Goal: Task Accomplishment & Management: Complete application form

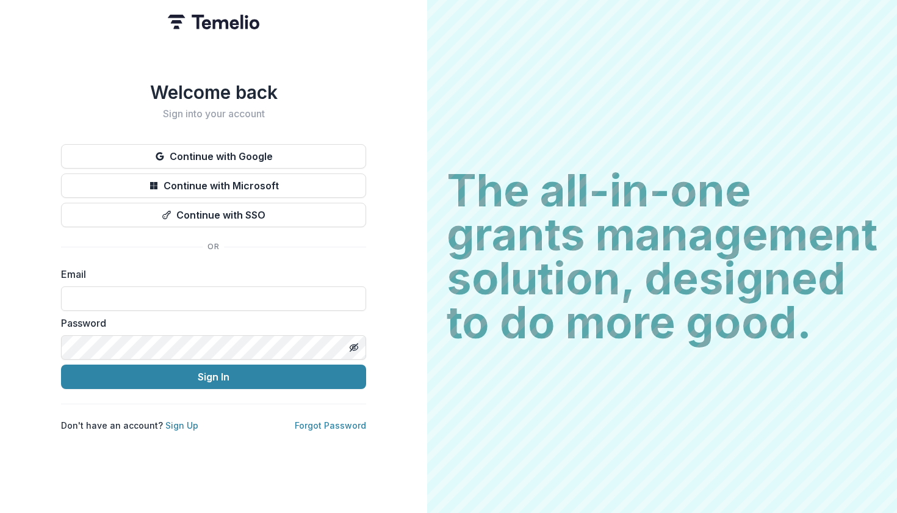
click at [189, 168] on button "Continue with Google" at bounding box center [213, 156] width 305 height 24
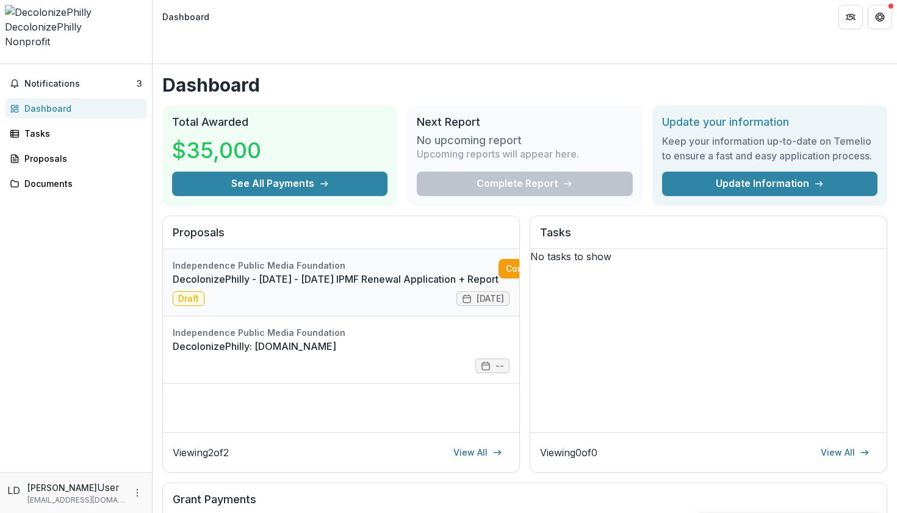
click at [405, 272] on link "DecolonizePhilly - [DATE] - [DATE] IPMF Renewal Application + Report" at bounding box center [336, 279] width 326 height 15
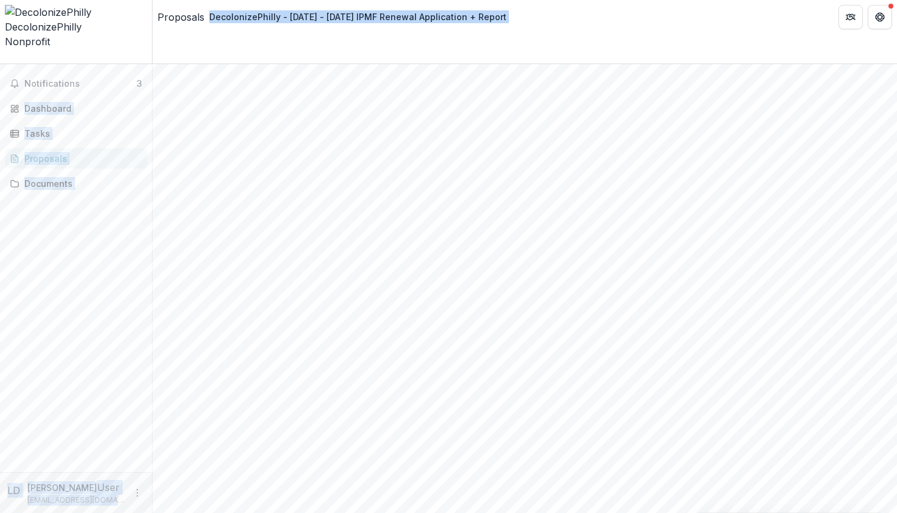
scroll to position [1691, 0]
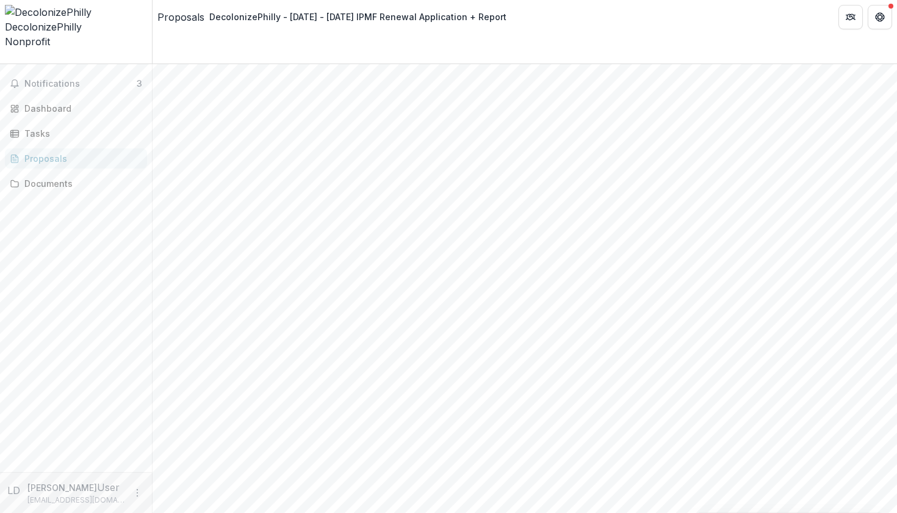
drag, startPoint x: 483, startPoint y: 434, endPoint x: 318, endPoint y: 63, distance: 405.9
copy div "**********"
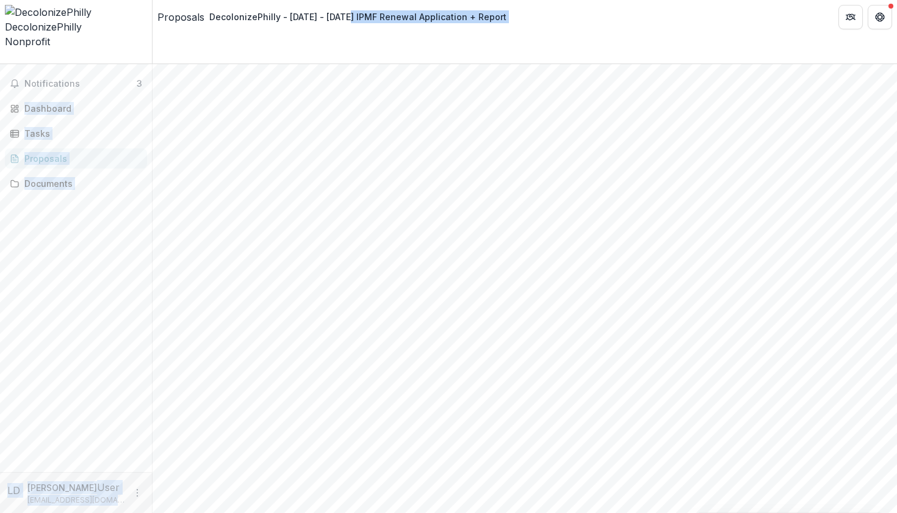
scroll to position [0, 0]
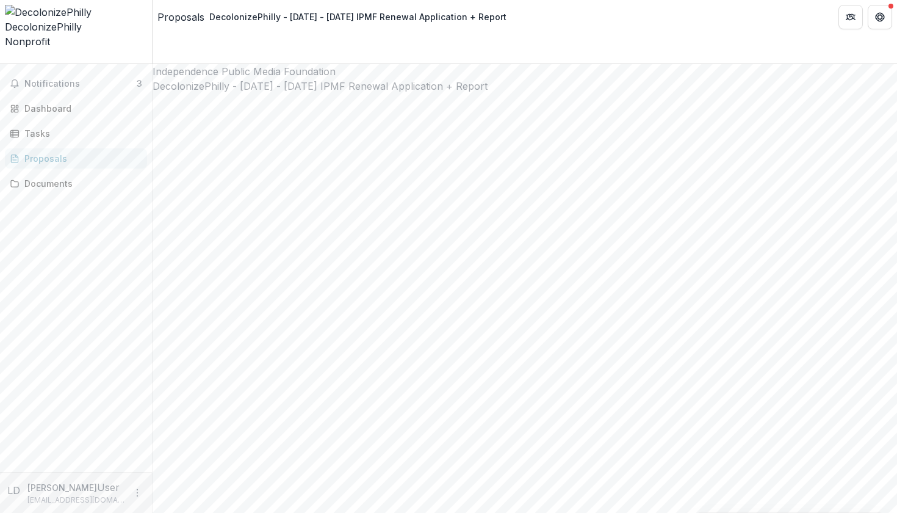
drag, startPoint x: 397, startPoint y: 301, endPoint x: 197, endPoint y: 271, distance: 202.4
copy div "**********"
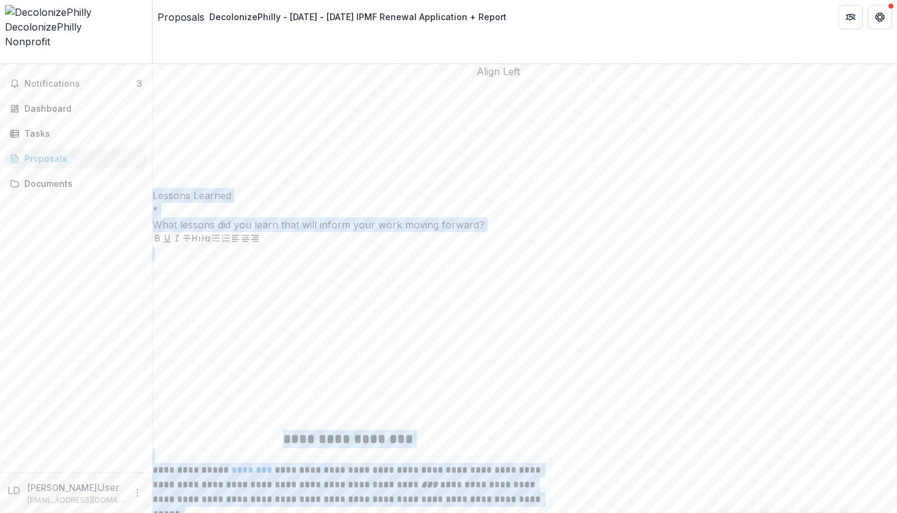
scroll to position [3577, 0]
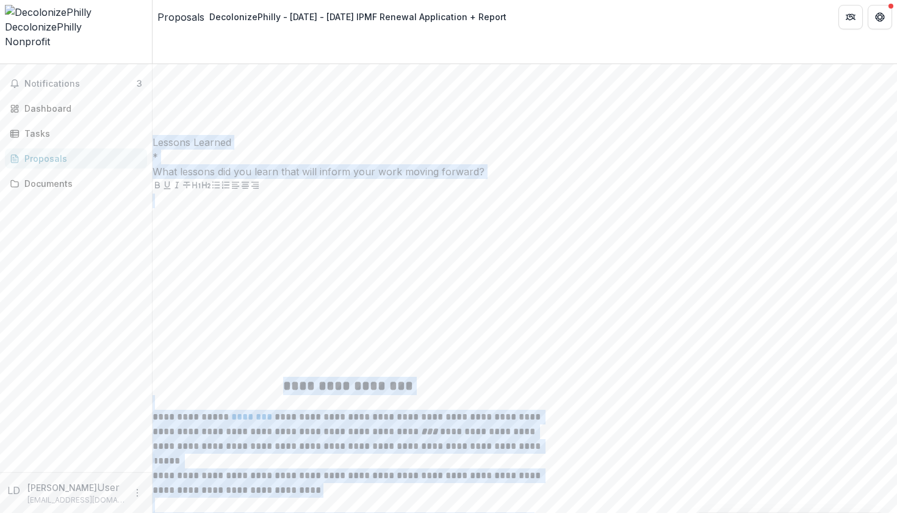
drag, startPoint x: 207, startPoint y: 296, endPoint x: 524, endPoint y: 386, distance: 329.7
copy div "**********"
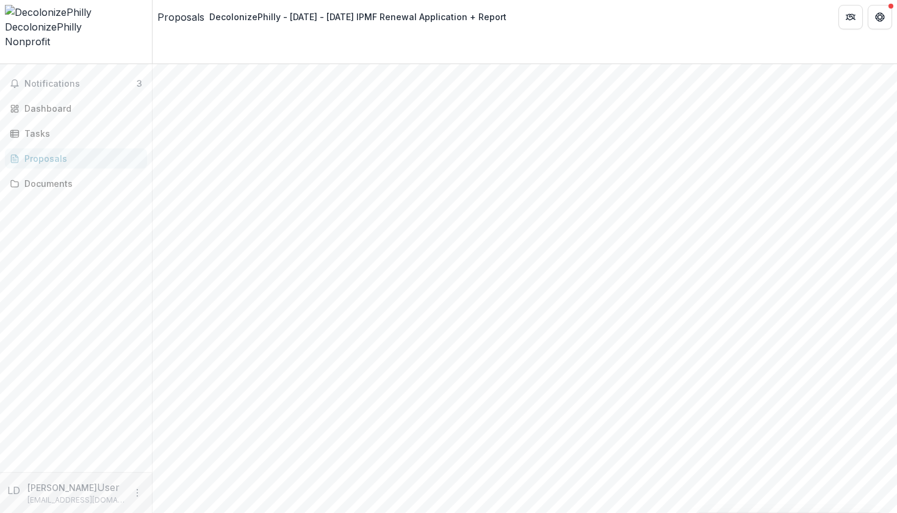
scroll to position [1336, 0]
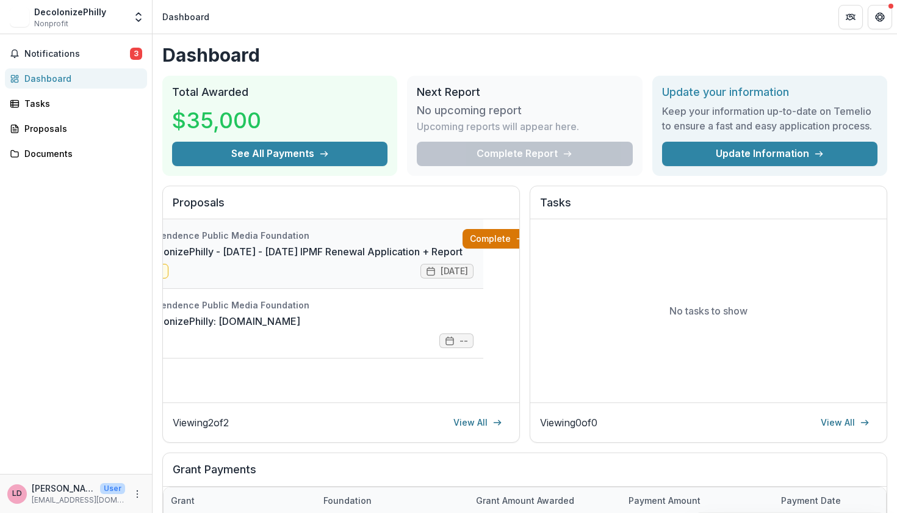
scroll to position [0, 35]
click at [397, 251] on link "DecolonizePhilly - 2025 - 2025 IPMF Renewal Application + Report" at bounding box center [300, 251] width 326 height 15
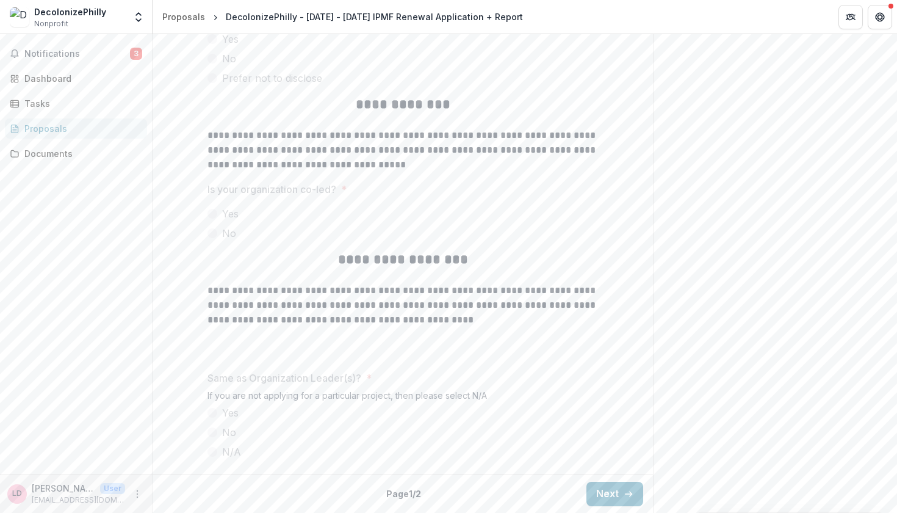
scroll to position [2981, 0]
click at [586, 494] on button "Next" at bounding box center [614, 494] width 57 height 24
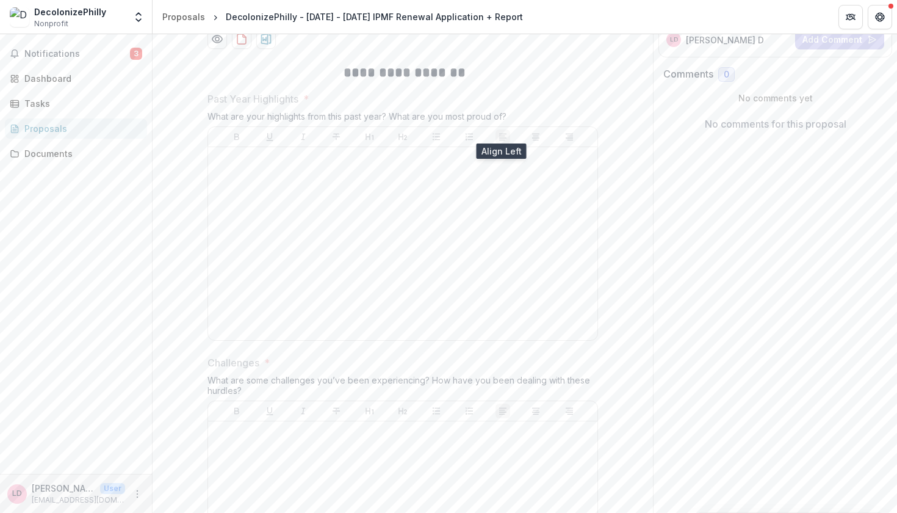
scroll to position [203, 0]
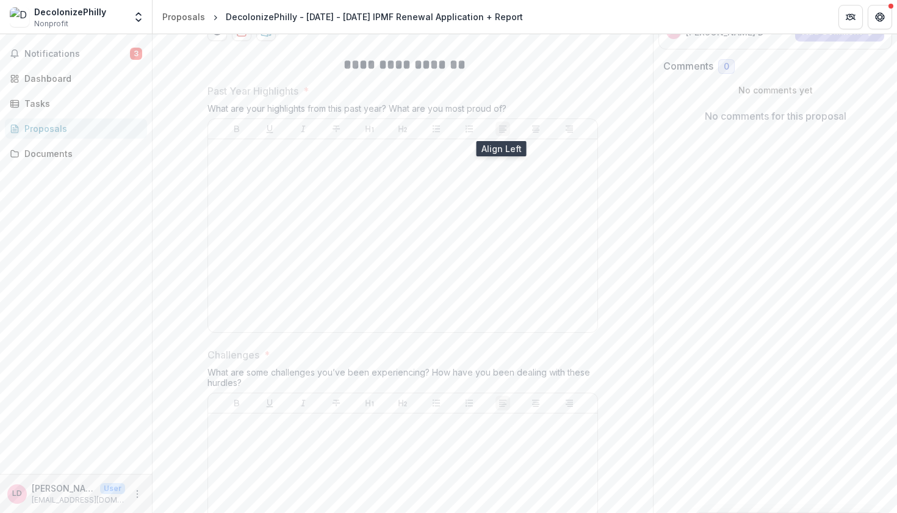
click at [455, 107] on div "What are your highlights from this past year? What are you most proud of?" at bounding box center [402, 110] width 390 height 15
copy div "What are your highlights from this past year? What are you most proud of?"
click at [320, 371] on div "What are some challenges you’ve been experiencing? How have you been dealing wi…" at bounding box center [402, 380] width 390 height 26
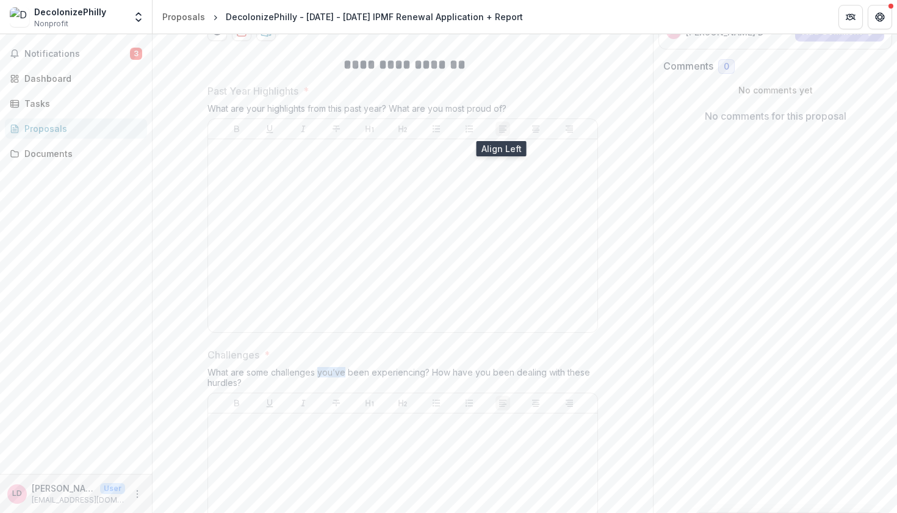
click at [320, 371] on div "What are some challenges you’ve been experiencing? How have you been dealing wi…" at bounding box center [402, 380] width 390 height 26
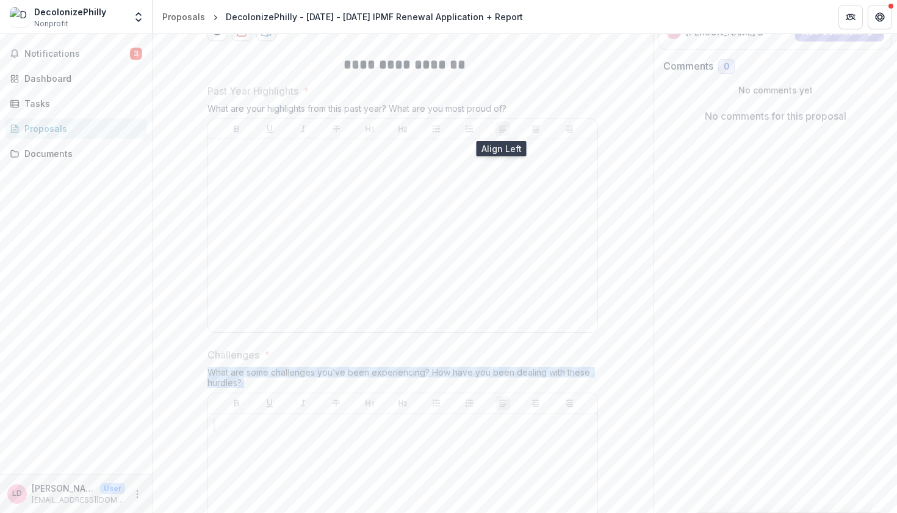
click at [320, 371] on div "What are some challenges you’ve been experiencing? How have you been dealing wi…" at bounding box center [402, 380] width 390 height 26
copy div "What are some challenges you’ve been experiencing? How have you been dealing wi…"
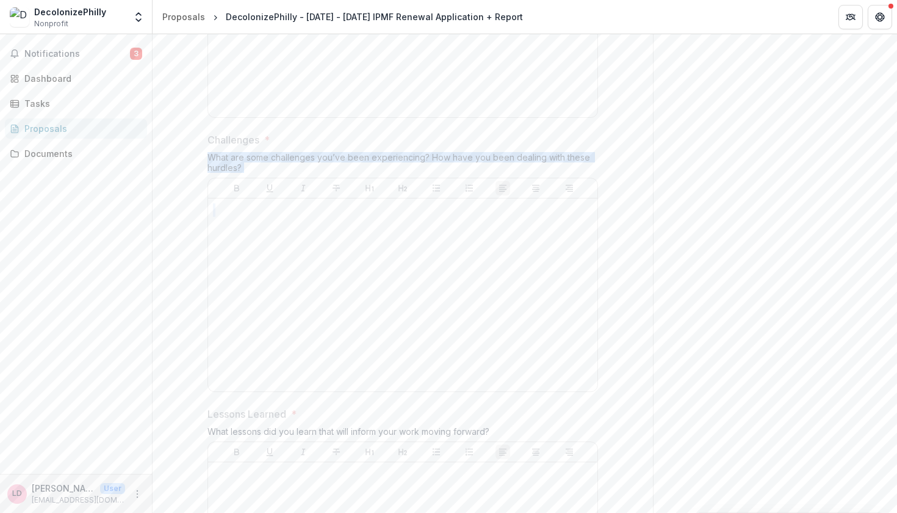
scroll to position [493, 0]
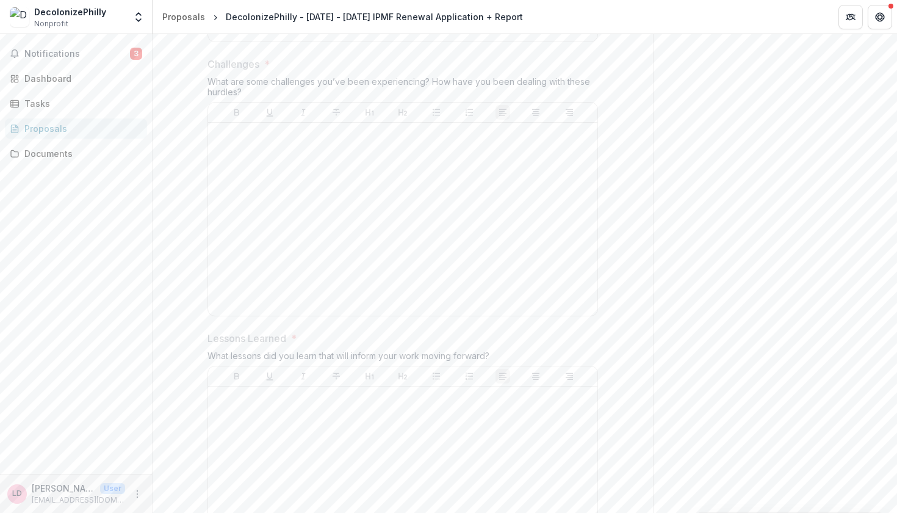
click at [297, 350] on div "What lessons did you learn that will inform your work moving forward?" at bounding box center [402, 357] width 390 height 15
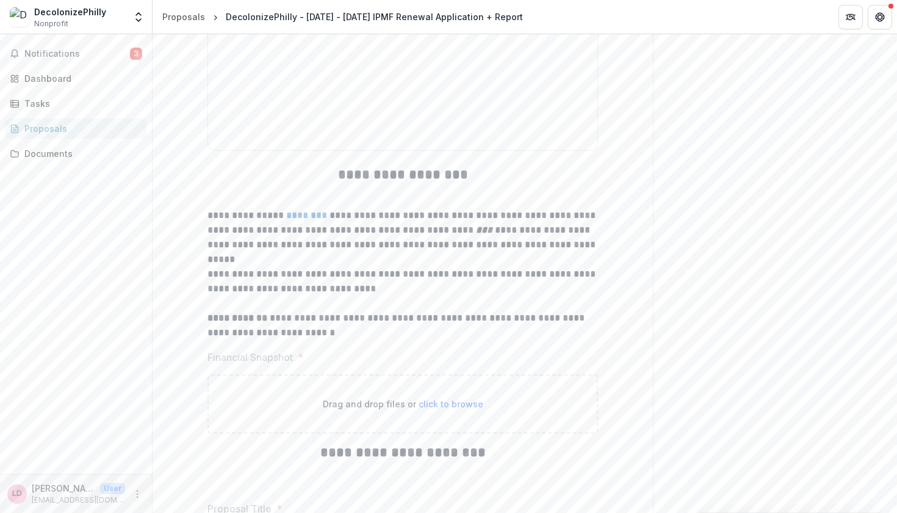
scroll to position [925, 0]
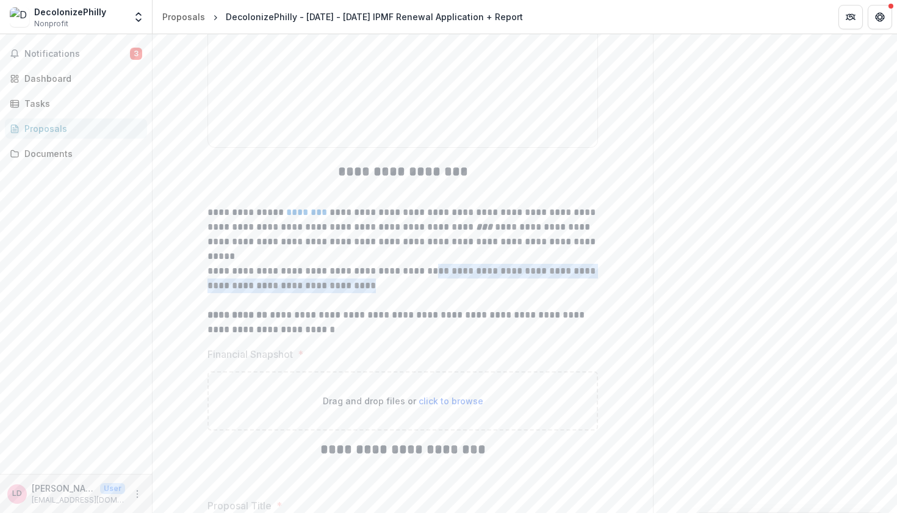
drag, startPoint x: 431, startPoint y: 261, endPoint x: 483, endPoint y: 279, distance: 55.8
click at [483, 279] on p "**********" at bounding box center [402, 278] width 390 height 29
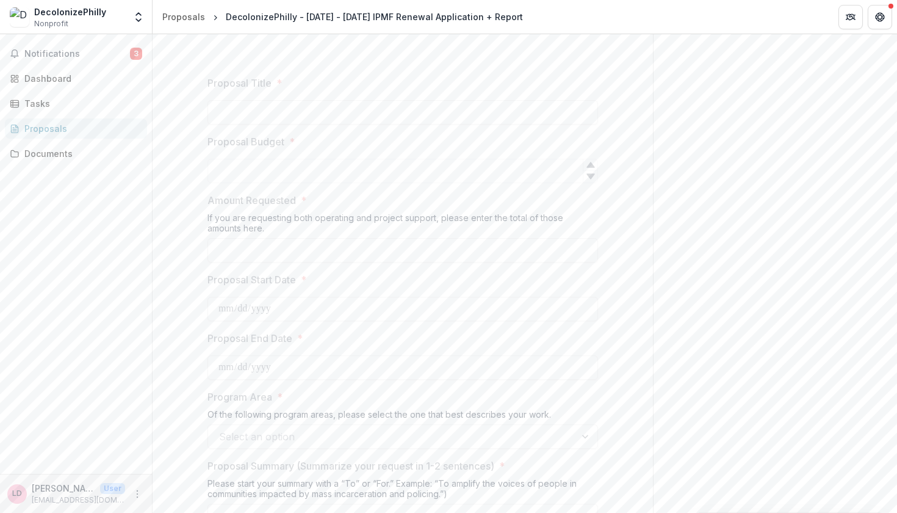
scroll to position [1351, 0]
drag, startPoint x: 207, startPoint y: 207, endPoint x: 225, endPoint y: 217, distance: 20.5
click at [225, 217] on div "If you are requesting both operating and project support, please enter the tota…" at bounding box center [402, 222] width 390 height 26
drag, startPoint x: 206, startPoint y: 204, endPoint x: 225, endPoint y: 214, distance: 21.3
click at [225, 214] on div "If you are requesting both operating and project support, please enter the tota…" at bounding box center [402, 222] width 390 height 26
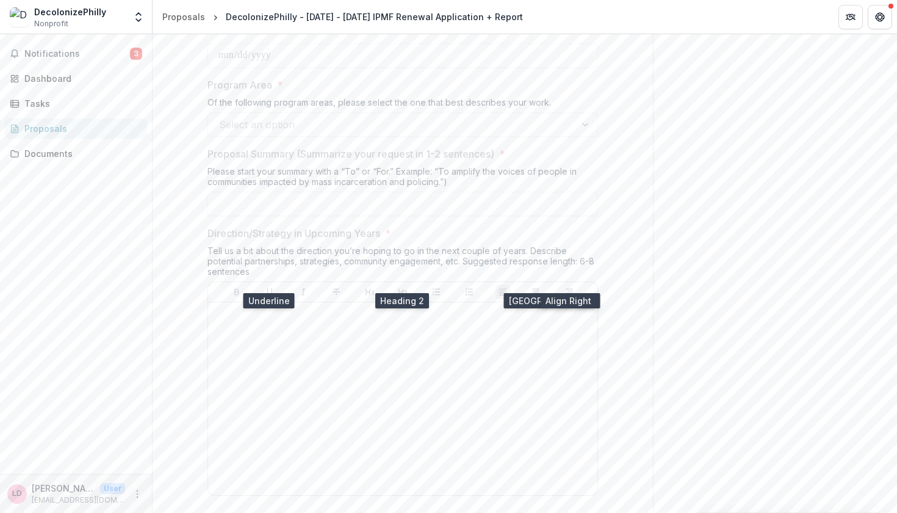
scroll to position [1640, 0]
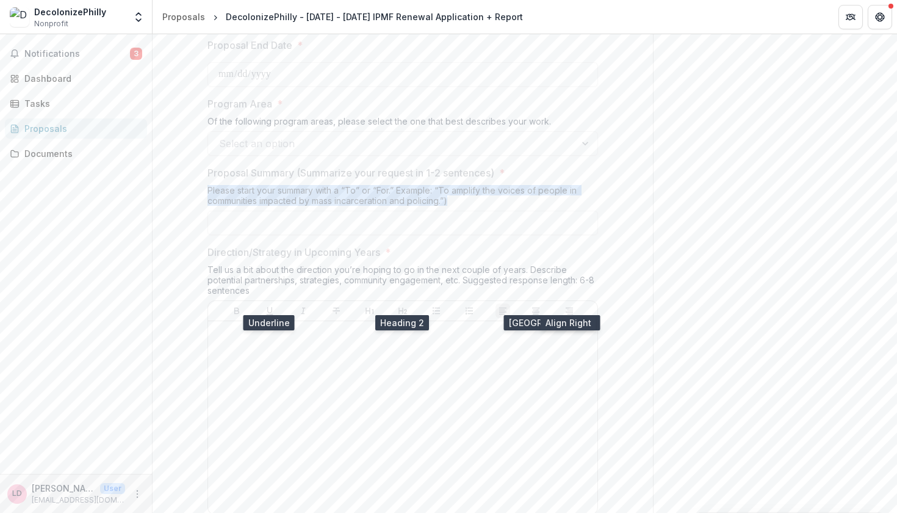
drag, startPoint x: 207, startPoint y: 180, endPoint x: 462, endPoint y: 190, distance: 255.2
click at [462, 190] on div "Please start your summary with a “To” or “For.” Example: “To amplify the voices…" at bounding box center [402, 198] width 390 height 26
copy div "Please start your summary with a “To” or “For.” Example: “To amplify the voices…"
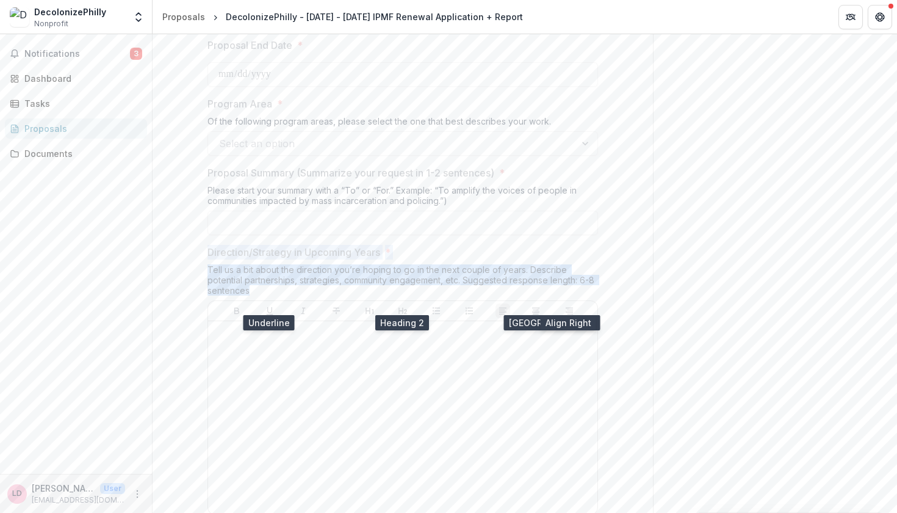
drag, startPoint x: 207, startPoint y: 243, endPoint x: 254, endPoint y: 283, distance: 61.5
click at [254, 283] on div "Direction/Strategy in Upcoming Years * Tell us a bit about the direction you’re…" at bounding box center [402, 382] width 390 height 275
copy div "Direction/Strategy in Upcoming Years * Tell us a bit about the direction you’re…"
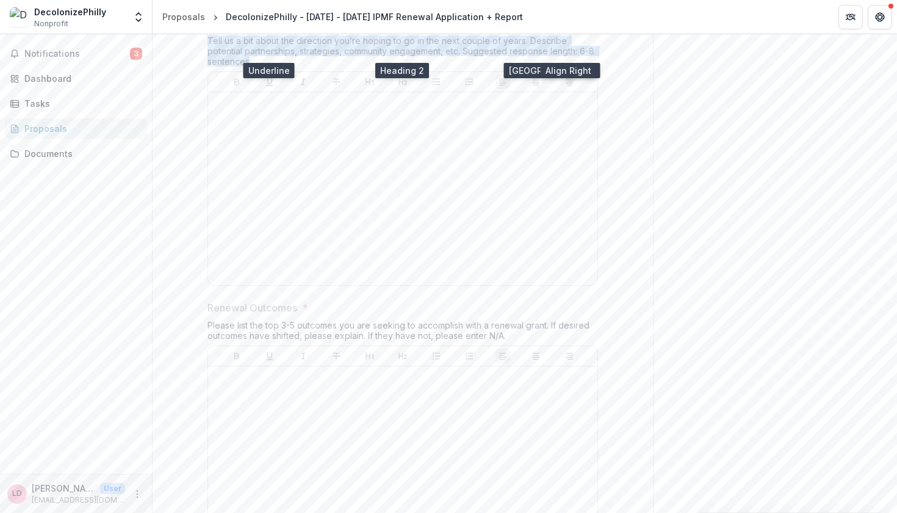
scroll to position [1894, 0]
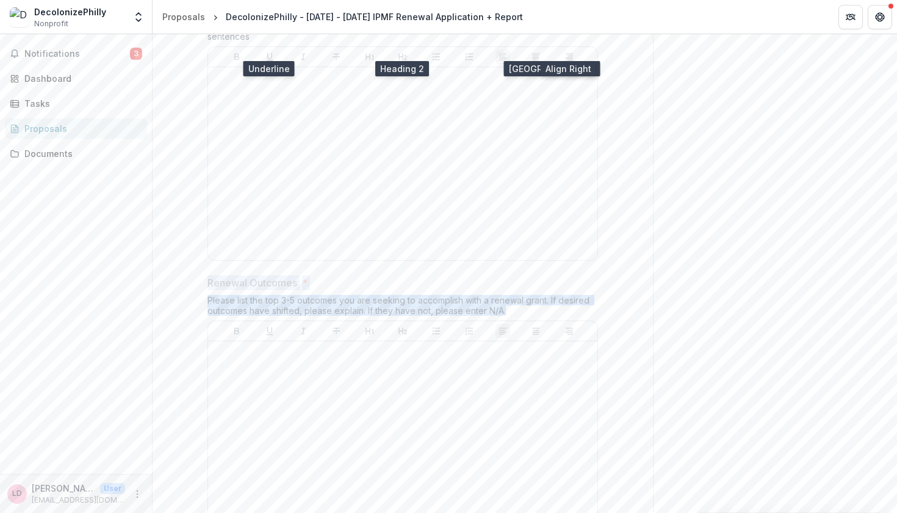
drag, startPoint x: 208, startPoint y: 274, endPoint x: 501, endPoint y: 296, distance: 293.7
click at [501, 296] on div "Renewal Outcomes * Please list the top 3-5 outcomes you are seeking to accompli…" at bounding box center [402, 407] width 390 height 264
copy div "Renewal Outcomes * Please list the top 3-5 outcomes you are seeking to accompli…"
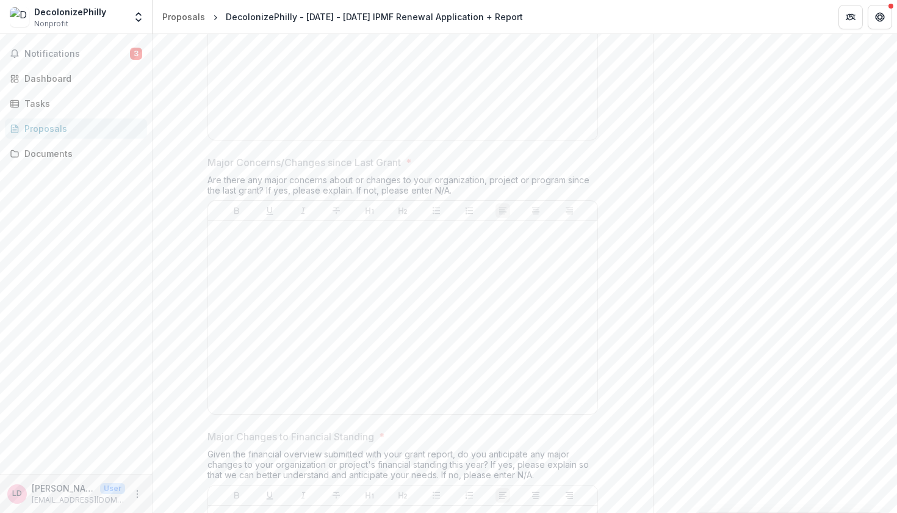
scroll to position [2297, 0]
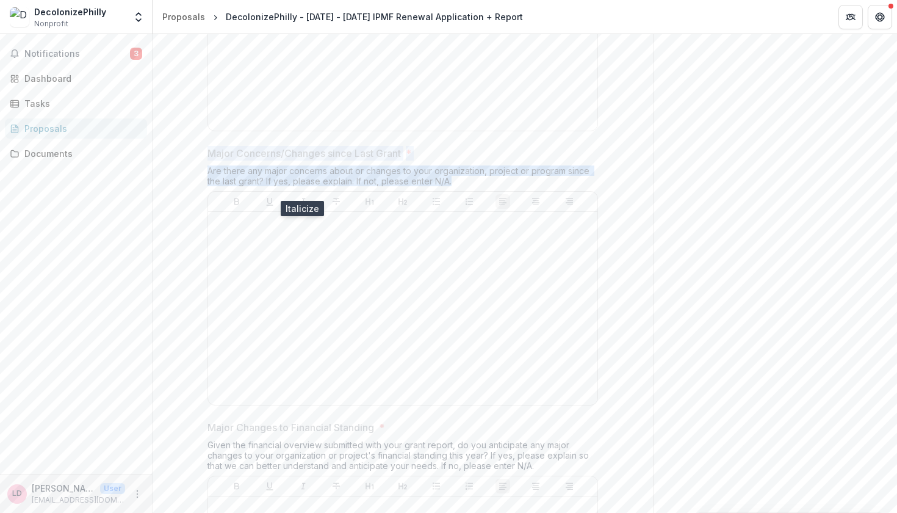
drag, startPoint x: 206, startPoint y: 135, endPoint x: 463, endPoint y: 165, distance: 258.6
copy div "Major Concerns/Changes since Last Grant * Are there any major concerns about or…"
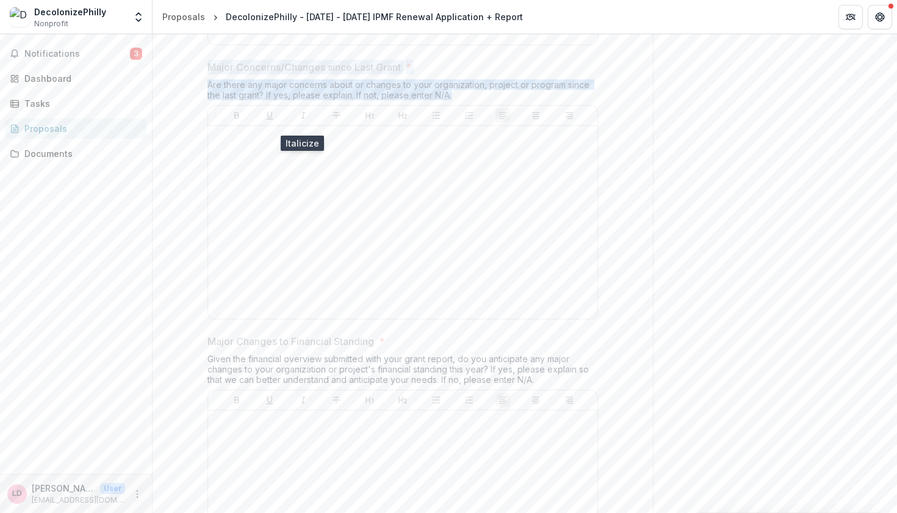
scroll to position [2426, 0]
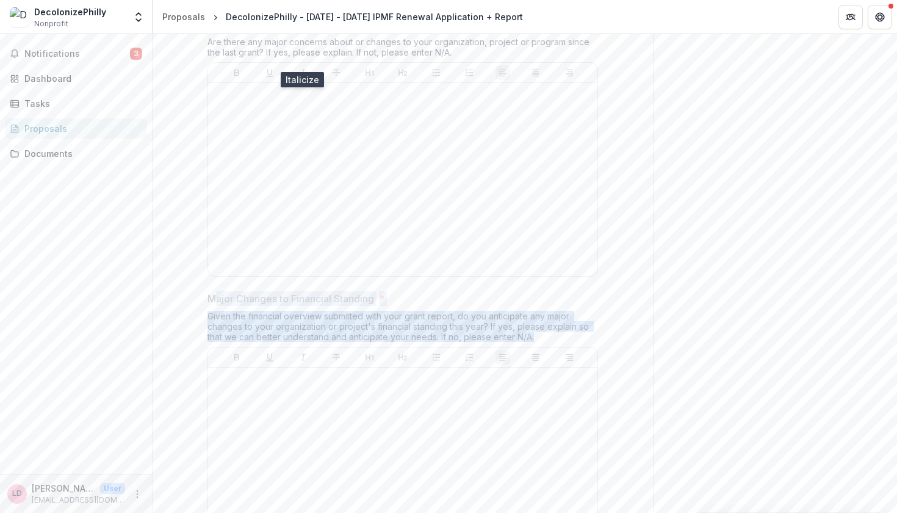
drag, startPoint x: 206, startPoint y: 279, endPoint x: 545, endPoint y: 317, distance: 341.3
click at [545, 317] on div "Major Changes to Financial Standing * Given the financial overview submitted wi…" at bounding box center [402, 428] width 390 height 275
copy div "Major Changes to Financial Standing * Given the financial overview submitted wi…"
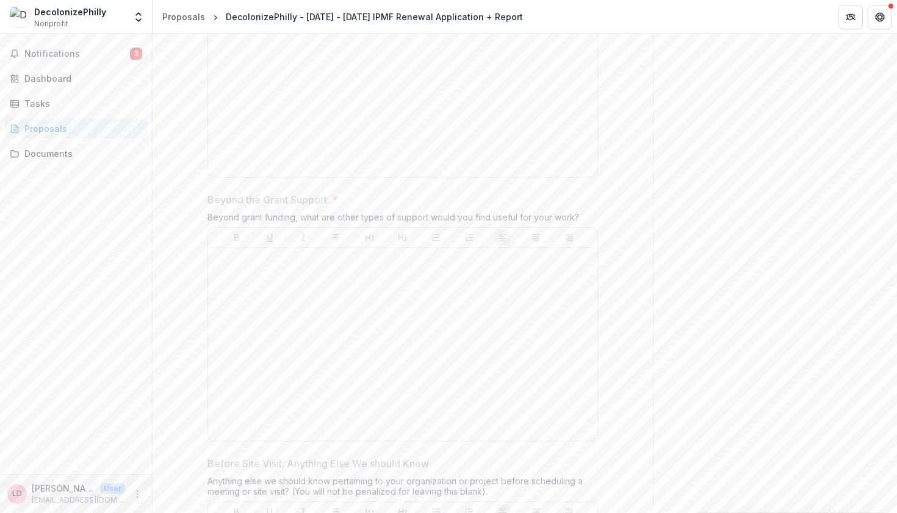
scroll to position [2823, 0]
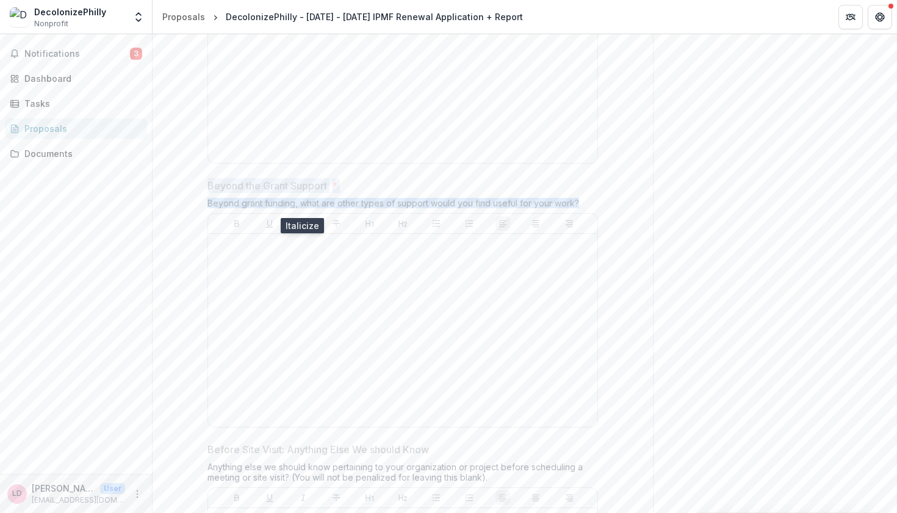
drag, startPoint x: 204, startPoint y: 167, endPoint x: 577, endPoint y: 188, distance: 372.8
copy div "Beyond the Grant Support * Beyond grant funding, what are other types of suppor…"
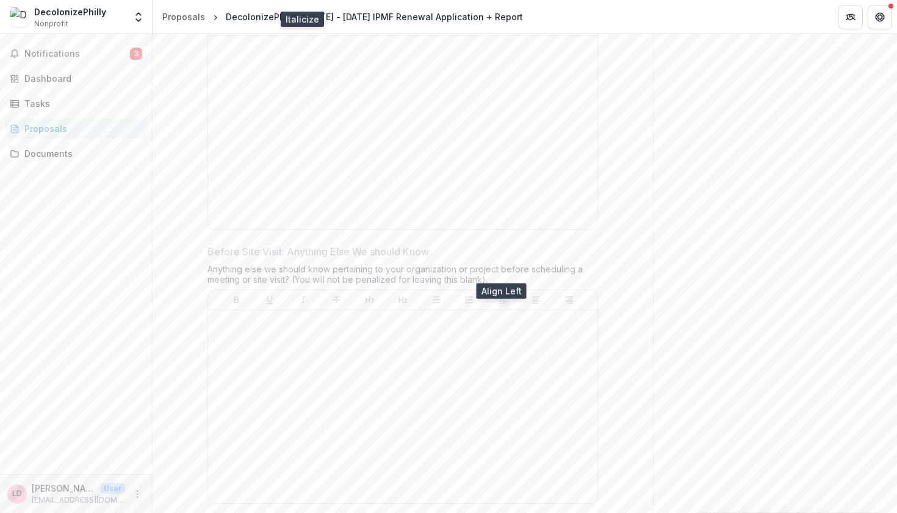
scroll to position [3029, 0]
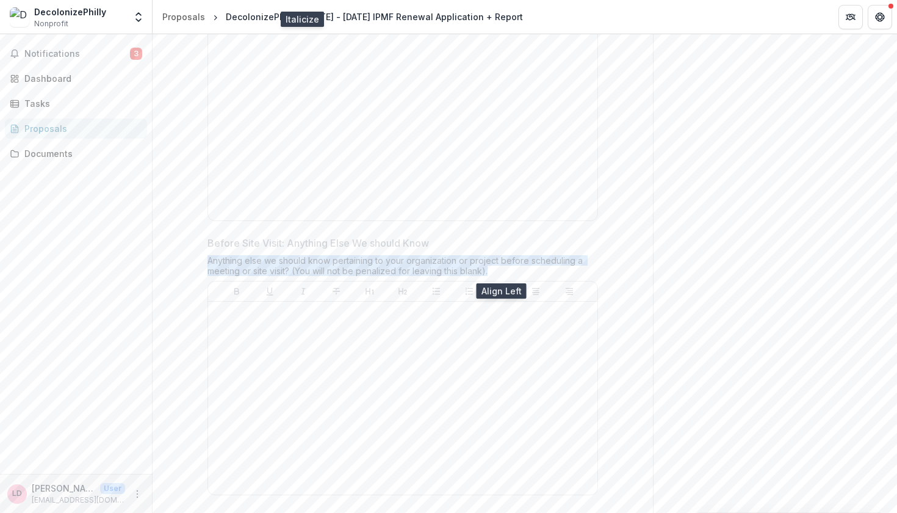
drag, startPoint x: 206, startPoint y: 238, endPoint x: 552, endPoint y: 250, distance: 345.5
click at [552, 255] on div "Anything else we should know pertaining to your organization or project before …" at bounding box center [402, 268] width 390 height 26
copy div "Anything else we should know pertaining to your organization or project before …"
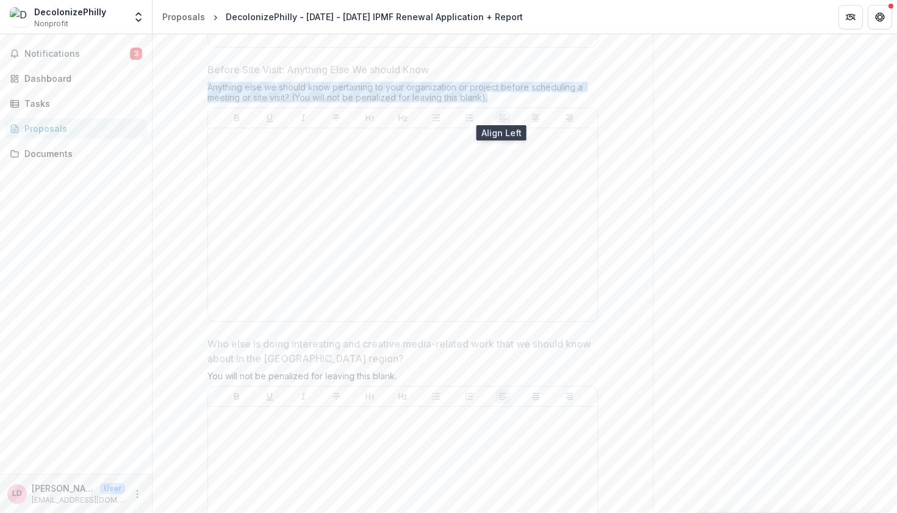
scroll to position [3217, 0]
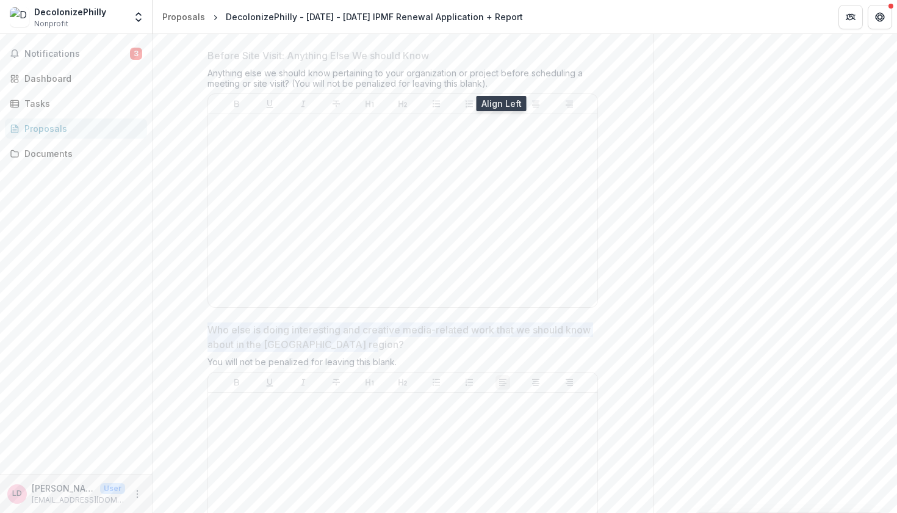
drag, startPoint x: 199, startPoint y: 308, endPoint x: 398, endPoint y: 319, distance: 199.2
copy p "Who else is doing interesting and creative media-related work that we should kn…"
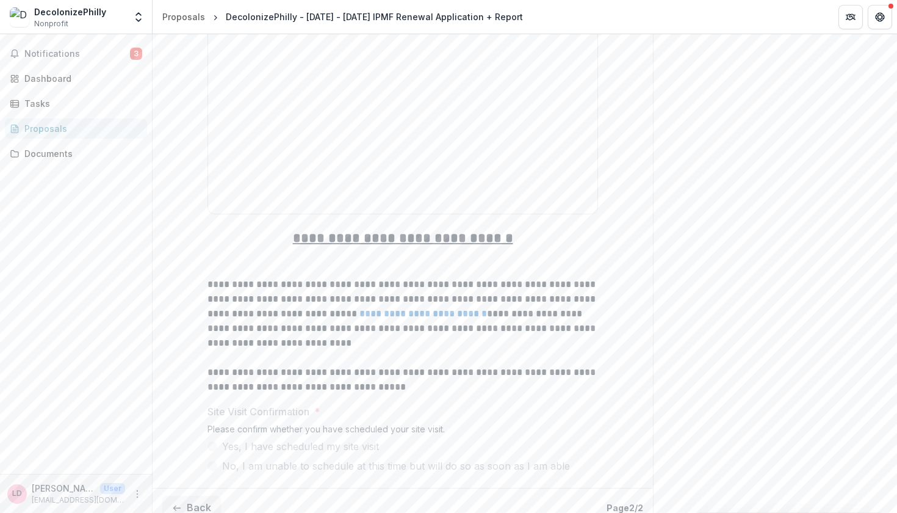
scroll to position [3577, 0]
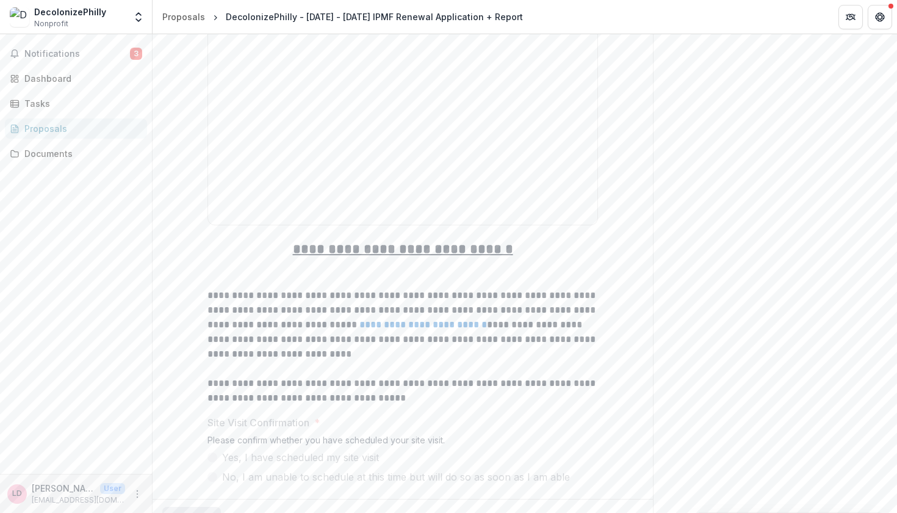
click at [214, 506] on button "Back" at bounding box center [191, 518] width 59 height 24
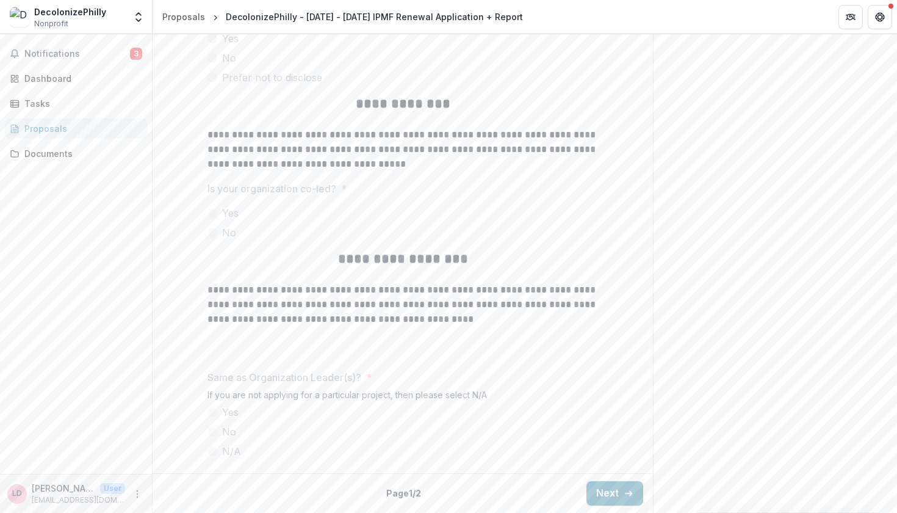
scroll to position [2981, 0]
